Goal: Find specific page/section: Find specific page/section

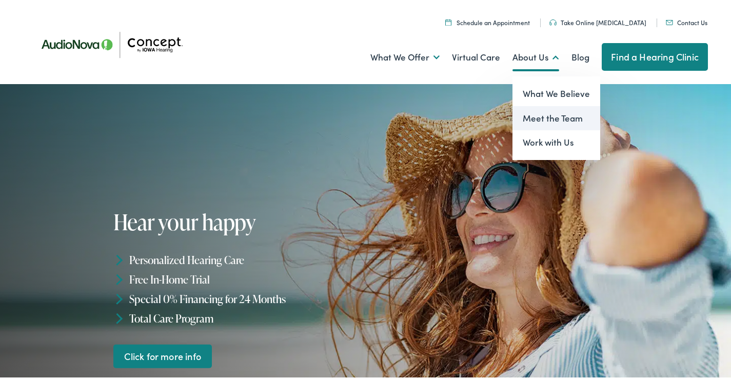
click at [528, 115] on link "Meet the Team" at bounding box center [556, 116] width 88 height 25
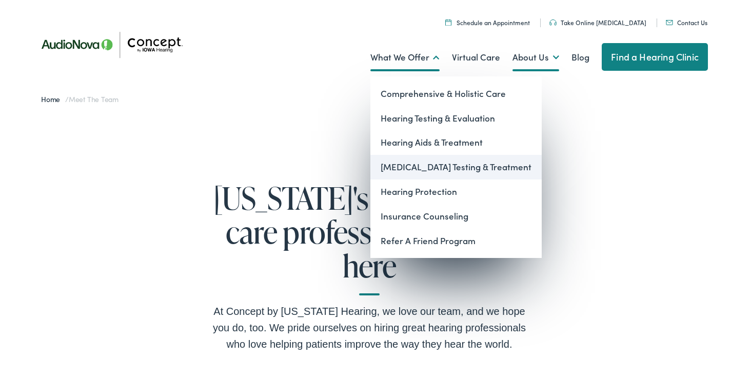
click at [409, 166] on link "[MEDICAL_DATA] Testing & Treatment" at bounding box center [455, 165] width 171 height 25
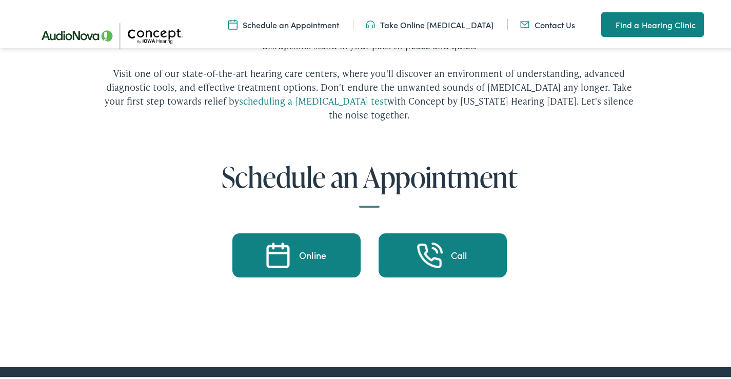
scroll to position [3972, 0]
